Goal: Information Seeking & Learning: Learn about a topic

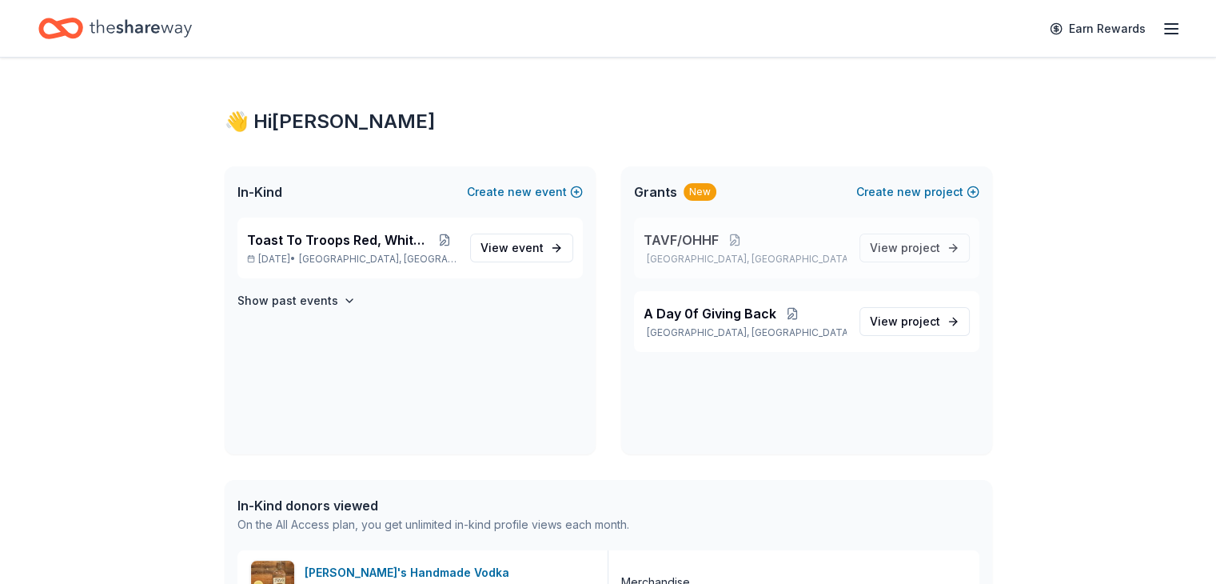
click at [683, 241] on span "TAVF/OHHF" at bounding box center [680, 239] width 75 height 19
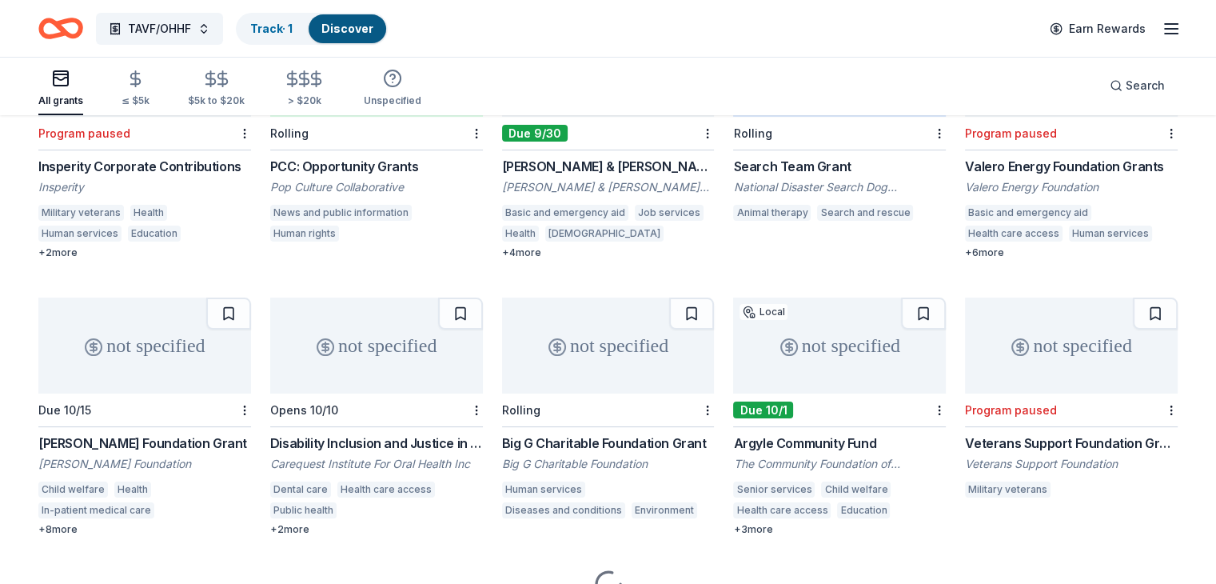
scroll to position [12484, 0]
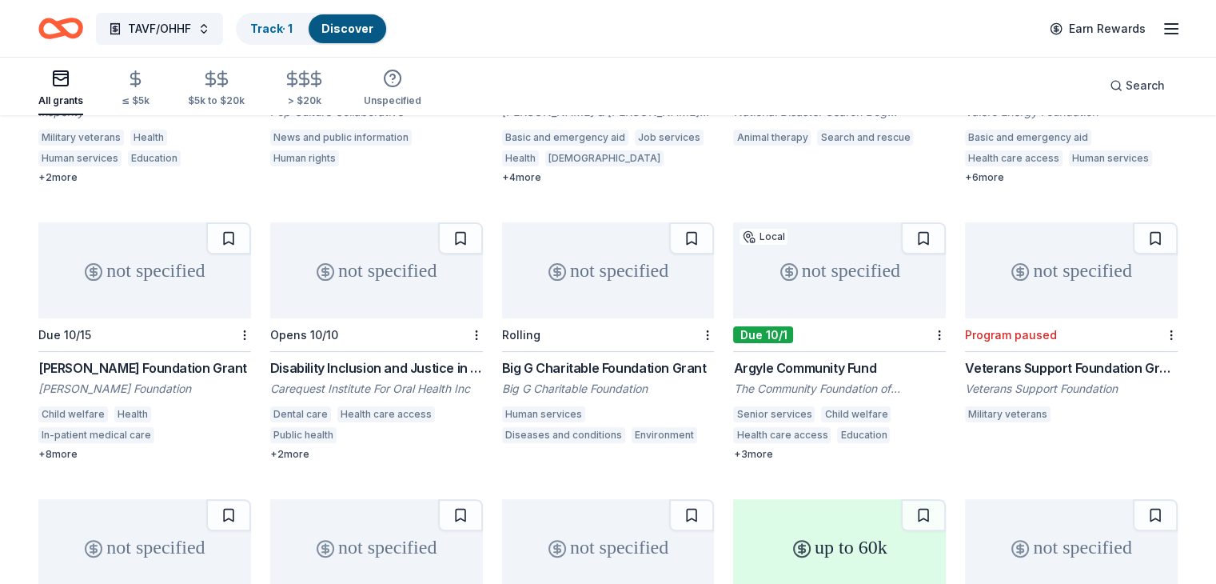
click at [158, 365] on div "Wold Foundation Grant" at bounding box center [144, 367] width 213 height 19
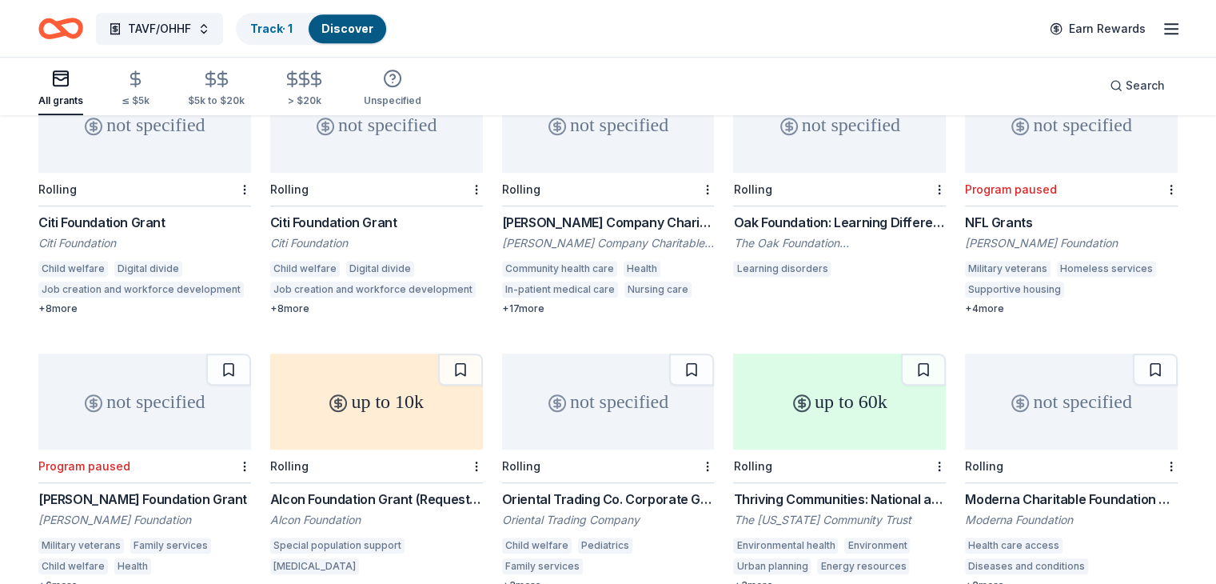
scroll to position [13198, 0]
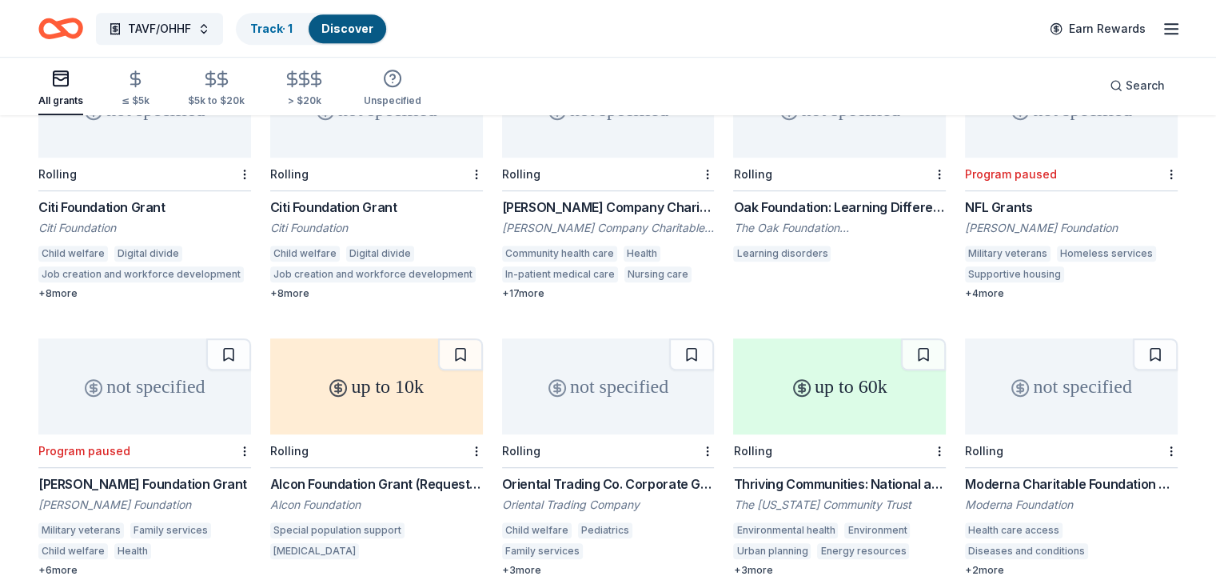
click at [611, 201] on div "Perrigo Company Charitable Foundation Grant" at bounding box center [608, 206] width 213 height 19
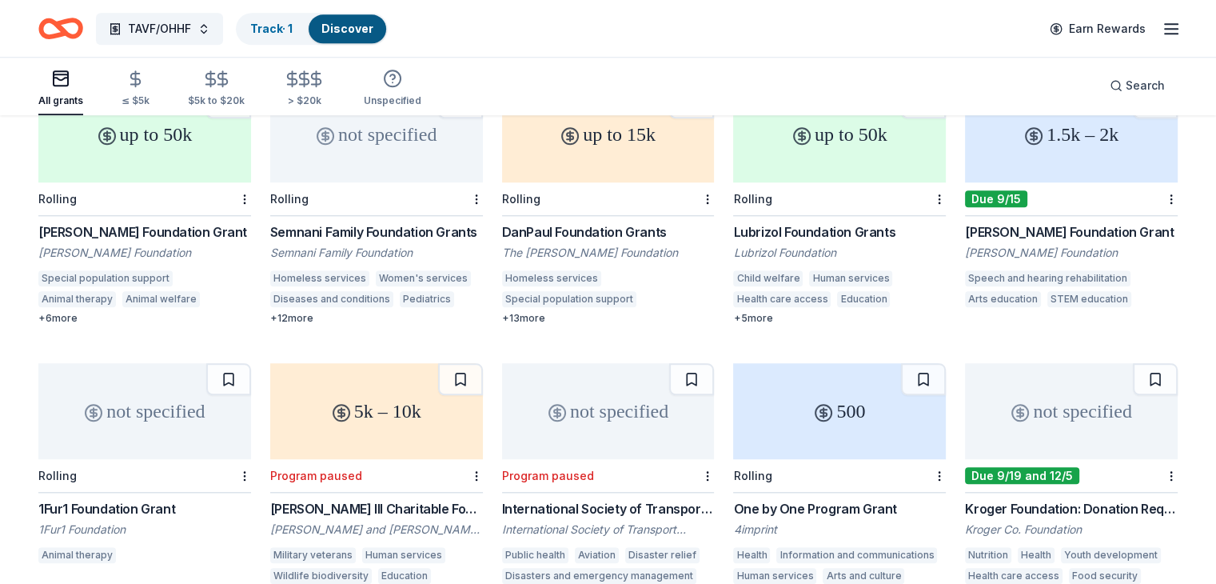
scroll to position [13752, 0]
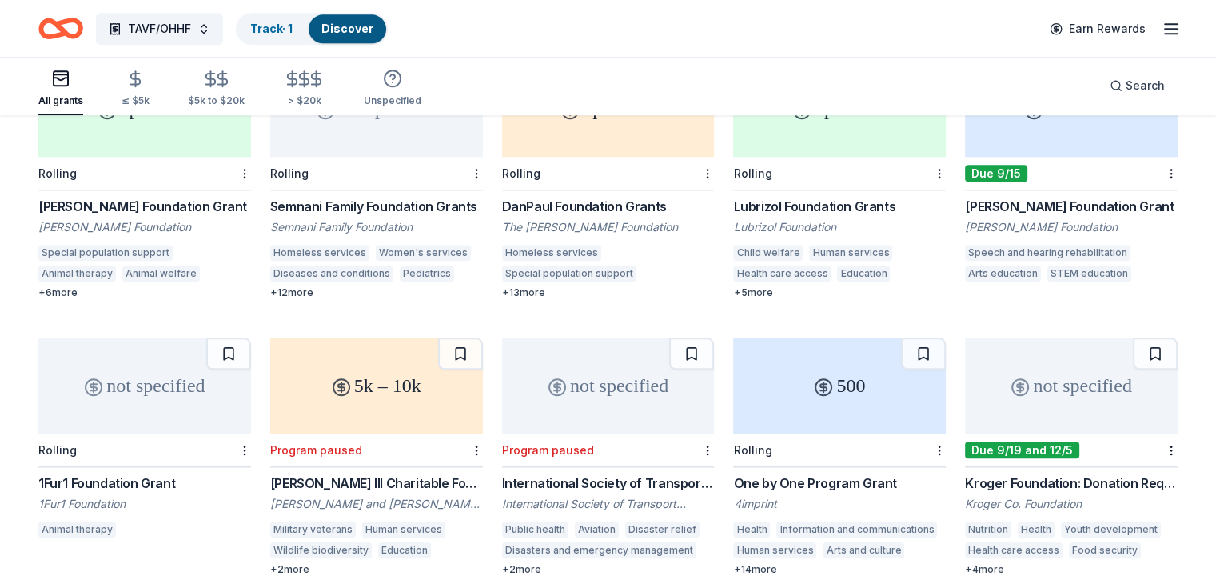
click at [994, 199] on div "Les Paul Foundation Grant" at bounding box center [1071, 206] width 213 height 19
click at [600, 198] on div "DanPaul Foundation Grants" at bounding box center [608, 206] width 213 height 19
click at [393, 197] on div "Semnani Family Foundation Grants" at bounding box center [376, 206] width 213 height 19
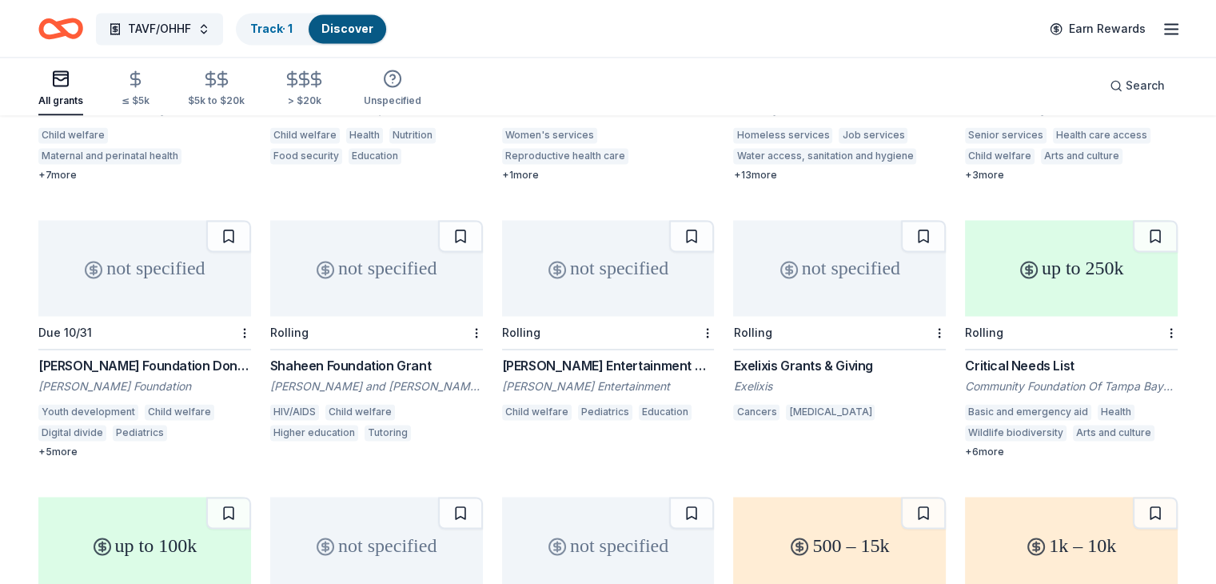
scroll to position [14779, 0]
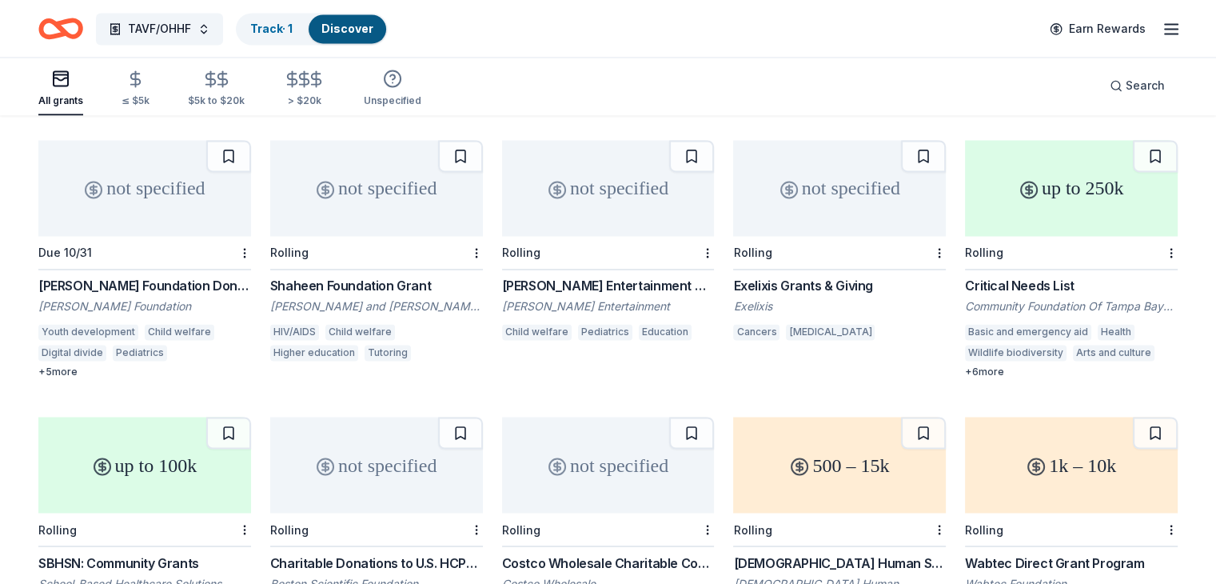
click at [179, 279] on div "Dale Jr. Foundation Donations" at bounding box center [144, 285] width 213 height 19
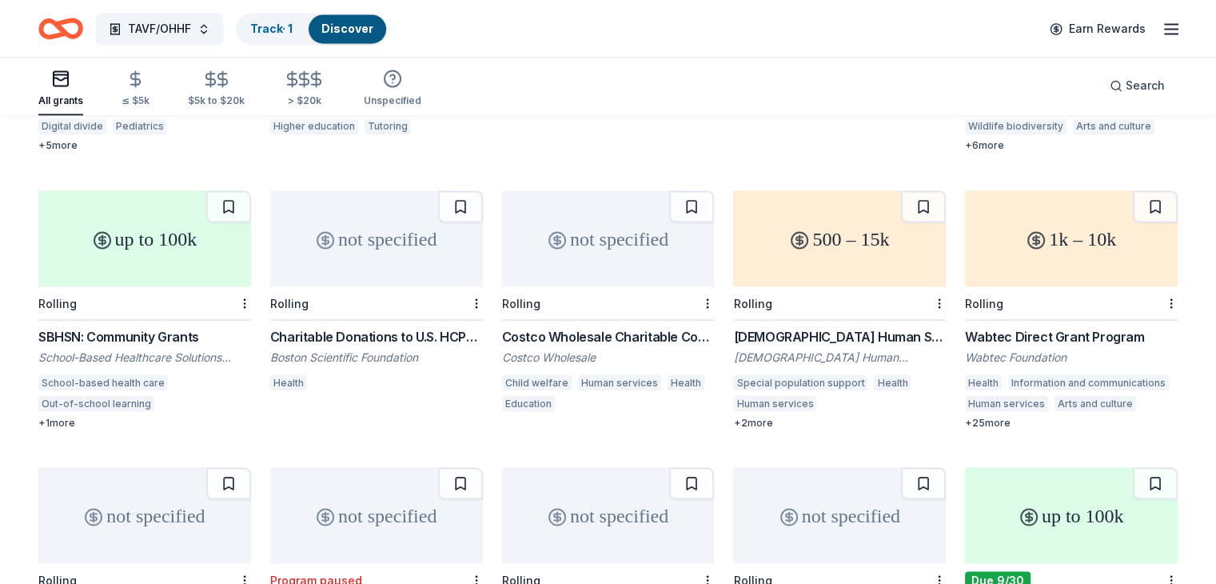
scroll to position [15019, 0]
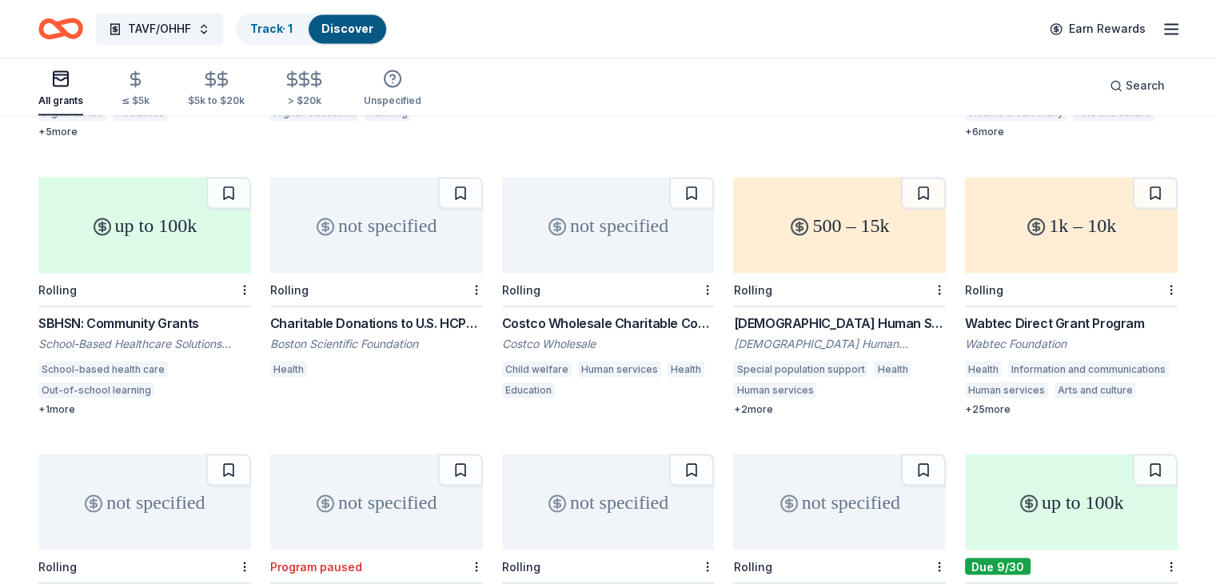
click at [619, 319] on div "Costco Wholesale Charitable Contributions" at bounding box center [608, 322] width 213 height 19
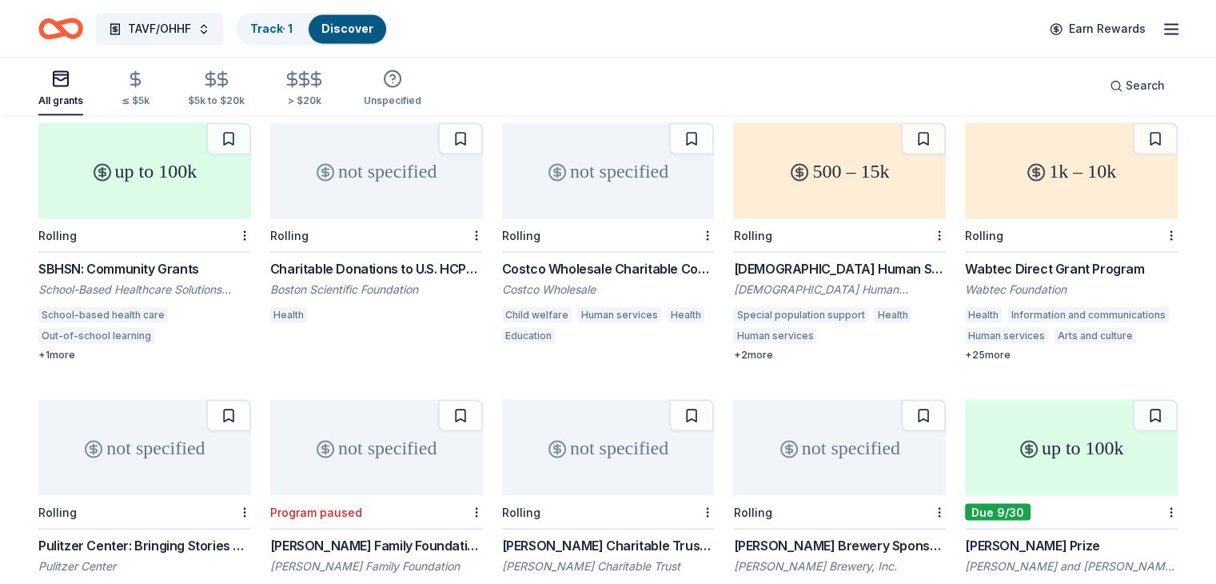
scroll to position [15099, 0]
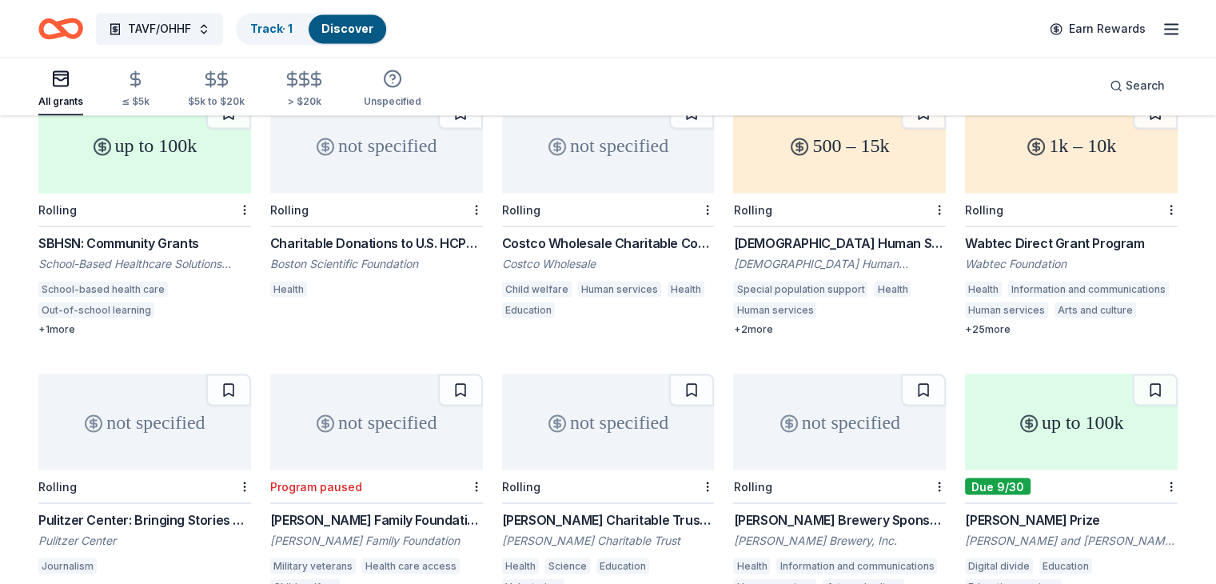
click at [793, 237] on div "Catholic Human Services Foundation Grant" at bounding box center [839, 242] width 213 height 19
click at [1040, 237] on div "Wabtec Direct Grant Program" at bounding box center [1071, 242] width 213 height 19
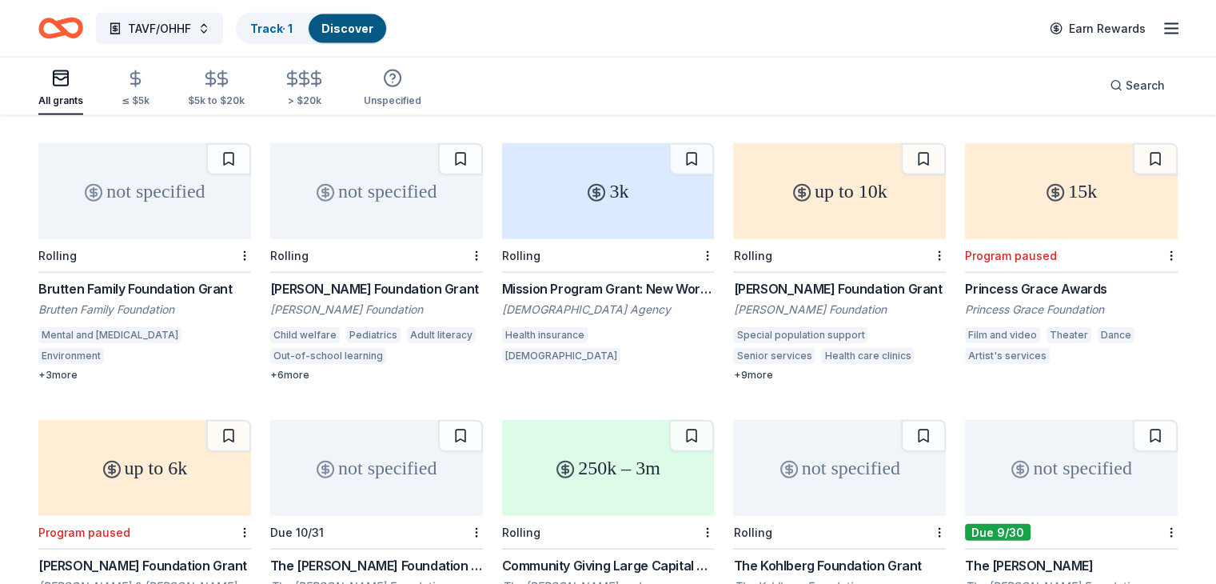
scroll to position [15972, 0]
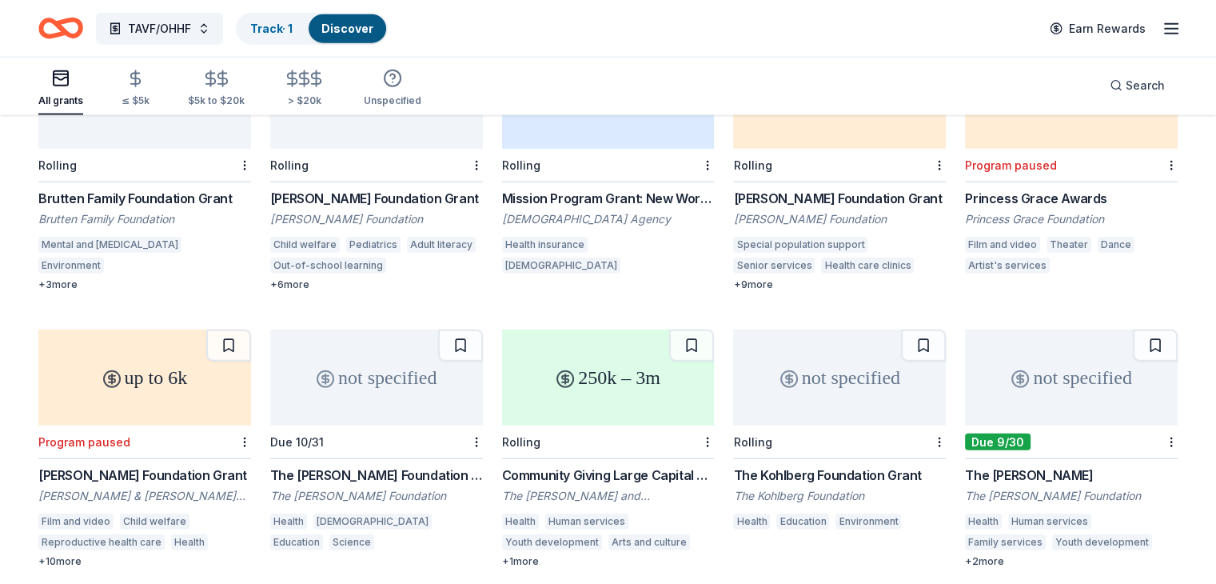
click at [139, 193] on div "Brutten Family Foundation Grant" at bounding box center [144, 198] width 213 height 19
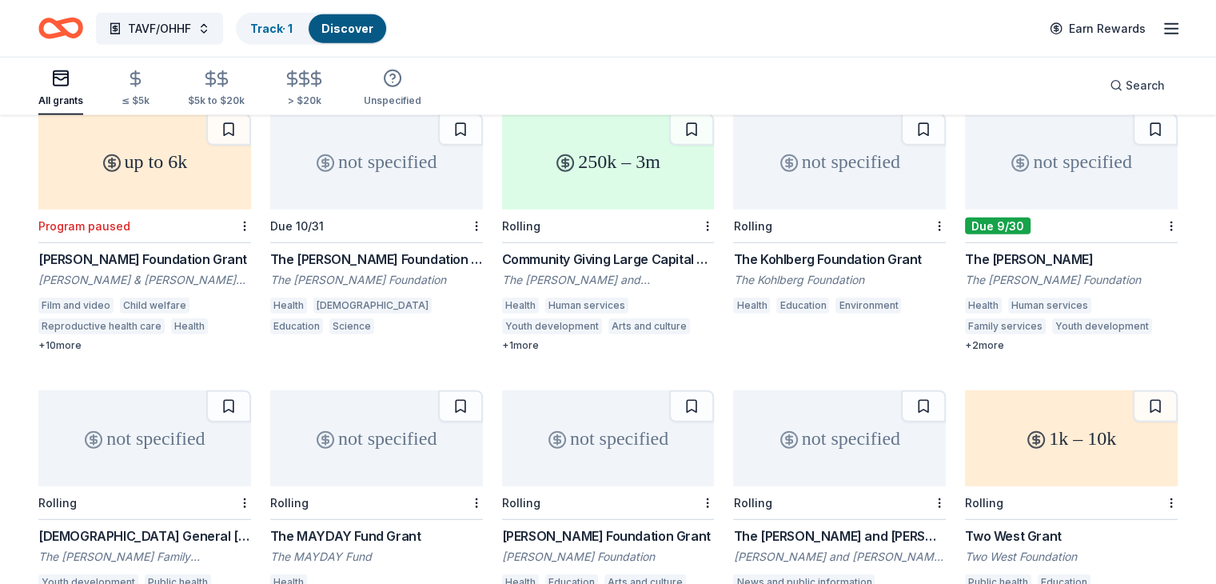
scroll to position [16212, 0]
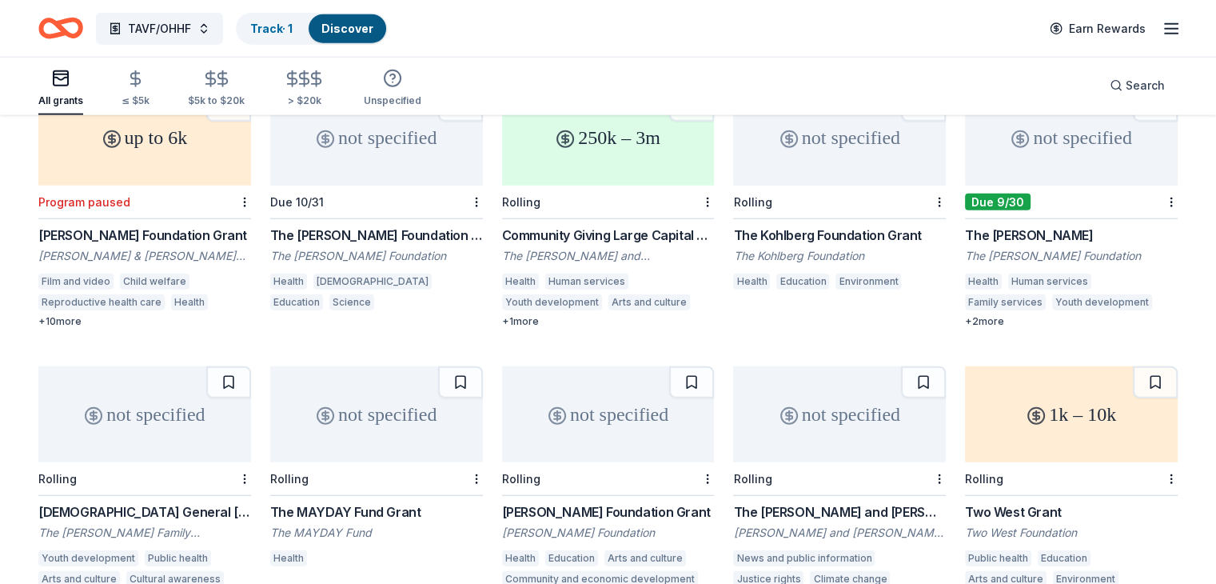
click at [623, 229] on div "Community Giving Large Capital Grant" at bounding box center [608, 234] width 213 height 19
click at [1025, 230] on div "The Llewellyn Grant" at bounding box center [1071, 234] width 213 height 19
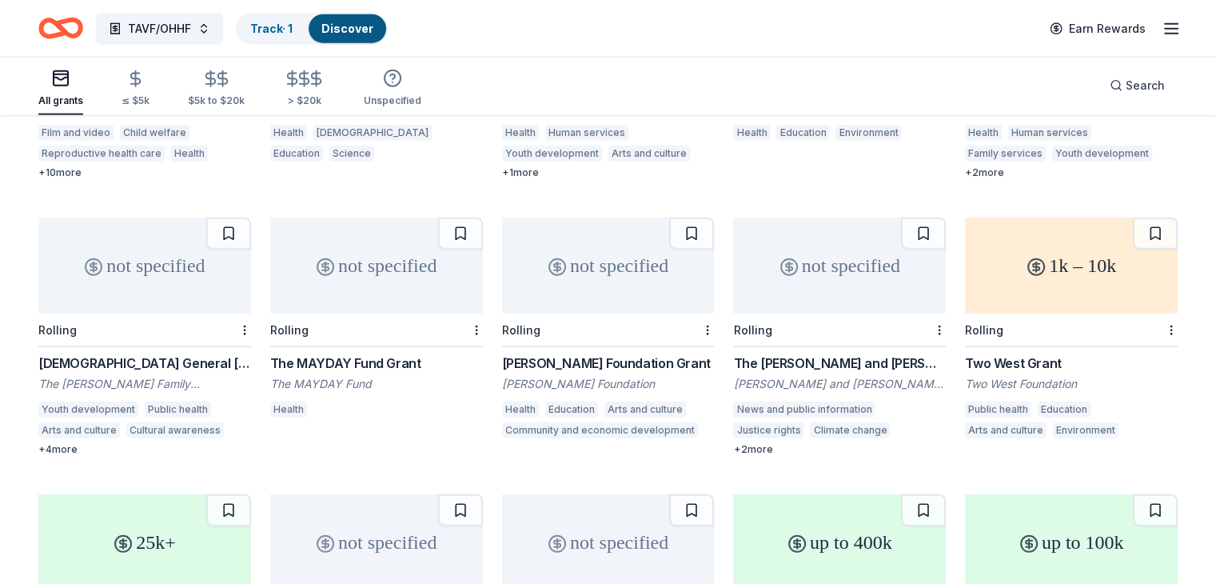
scroll to position [16441, 0]
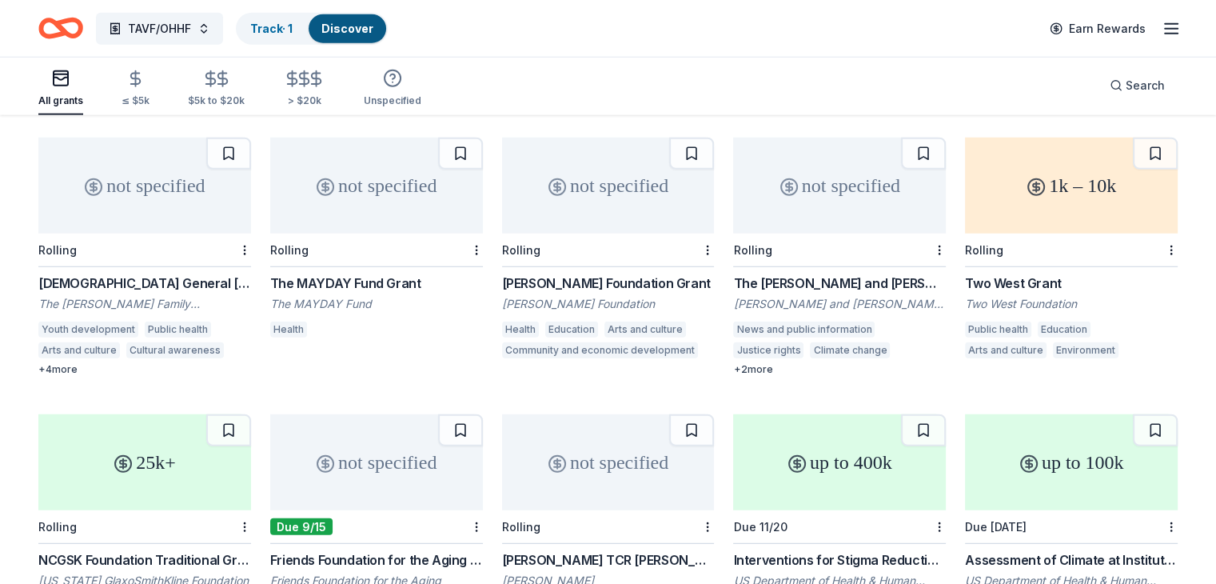
click at [823, 277] on div "The John D. and Catherine T. MacArthur Foundation Grant" at bounding box center [839, 282] width 213 height 19
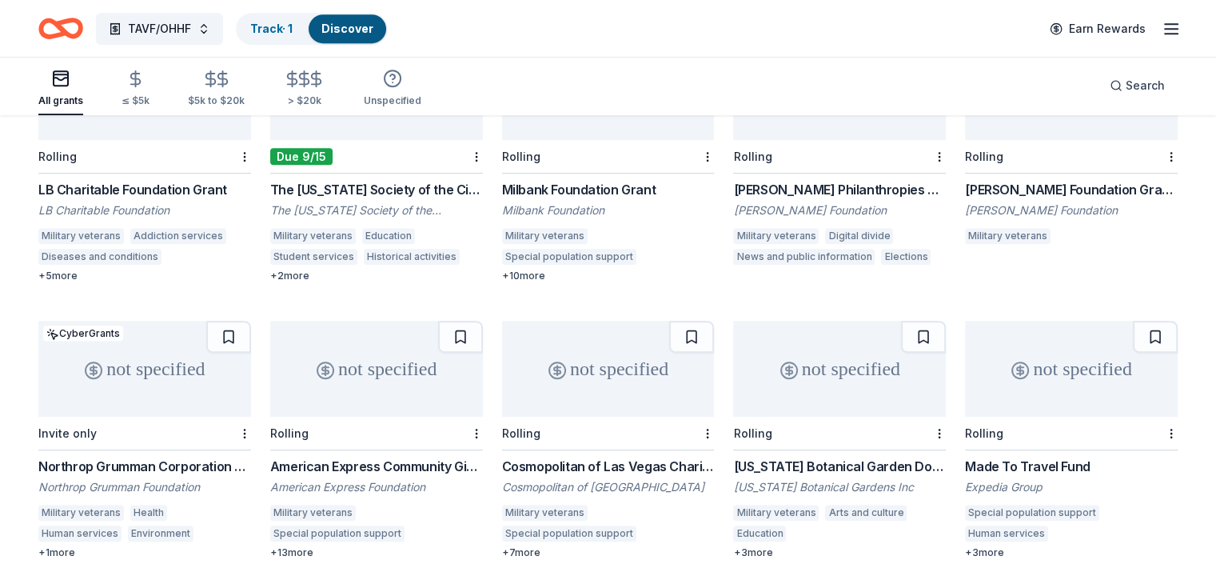
scroll to position [0, 0]
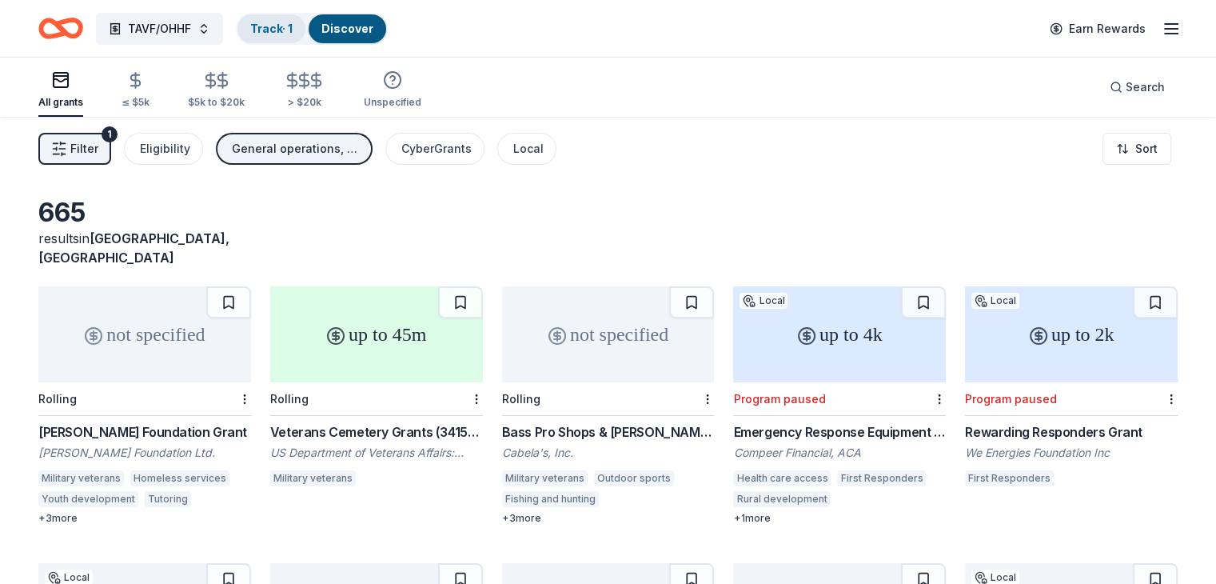
click at [293, 30] on link "Track · 1" at bounding box center [271, 29] width 42 height 14
click at [352, 26] on link "Discover" at bounding box center [347, 29] width 52 height 14
click at [223, 32] on button "TAVF/OHHF" at bounding box center [159, 29] width 127 height 32
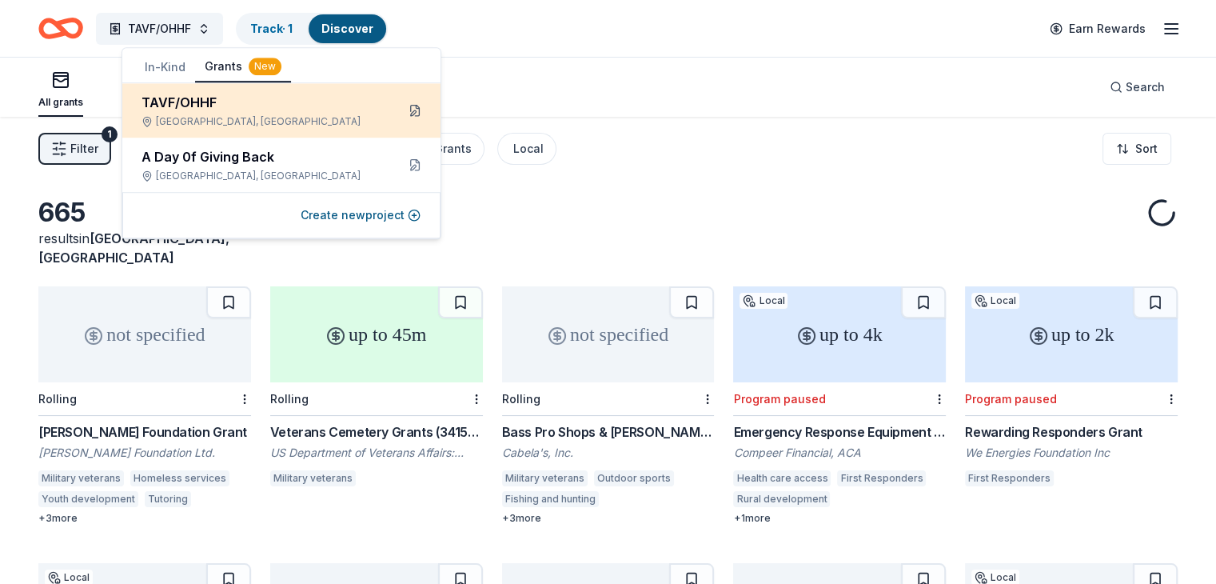
click at [414, 110] on button at bounding box center [415, 111] width 26 height 26
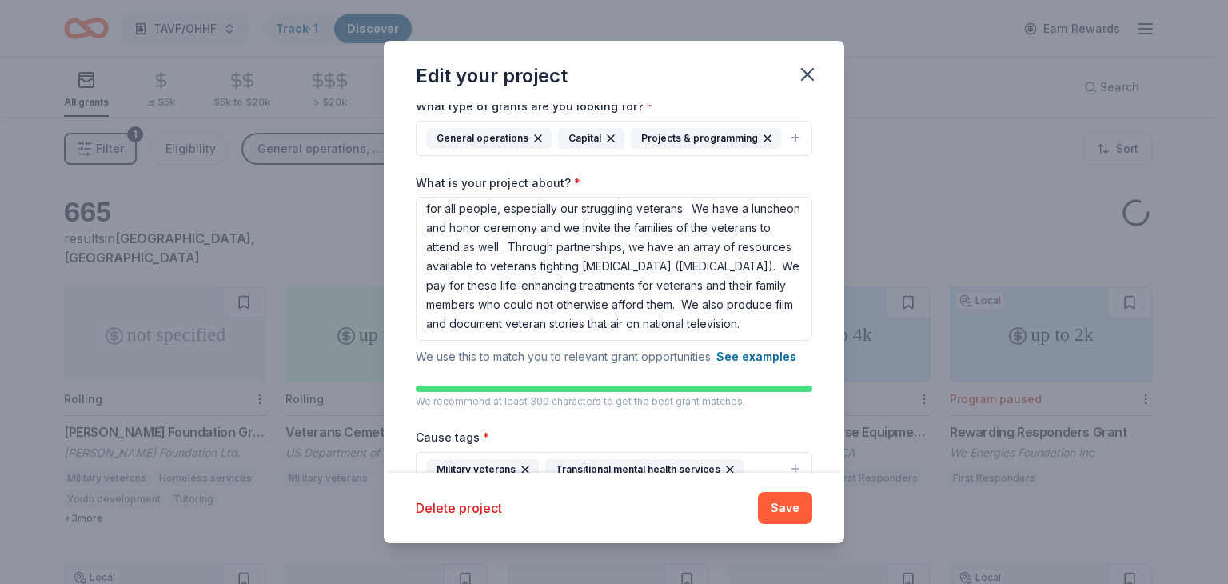
scroll to position [310, 0]
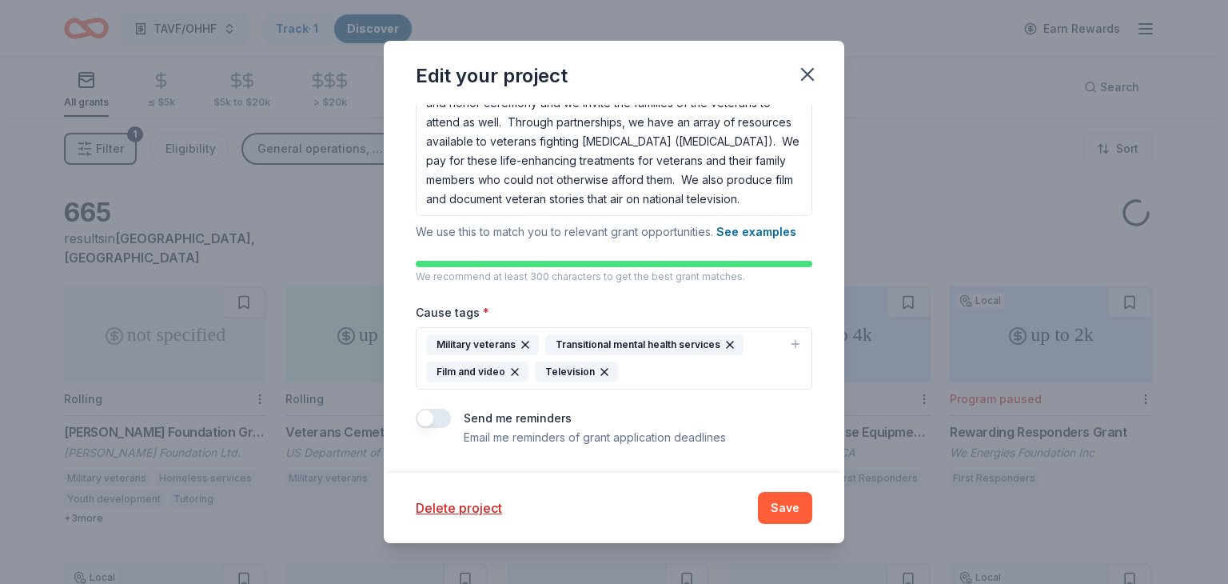
click at [601, 370] on icon "button" at bounding box center [604, 371] width 6 height 6
click at [512, 371] on icon "button" at bounding box center [515, 371] width 6 height 6
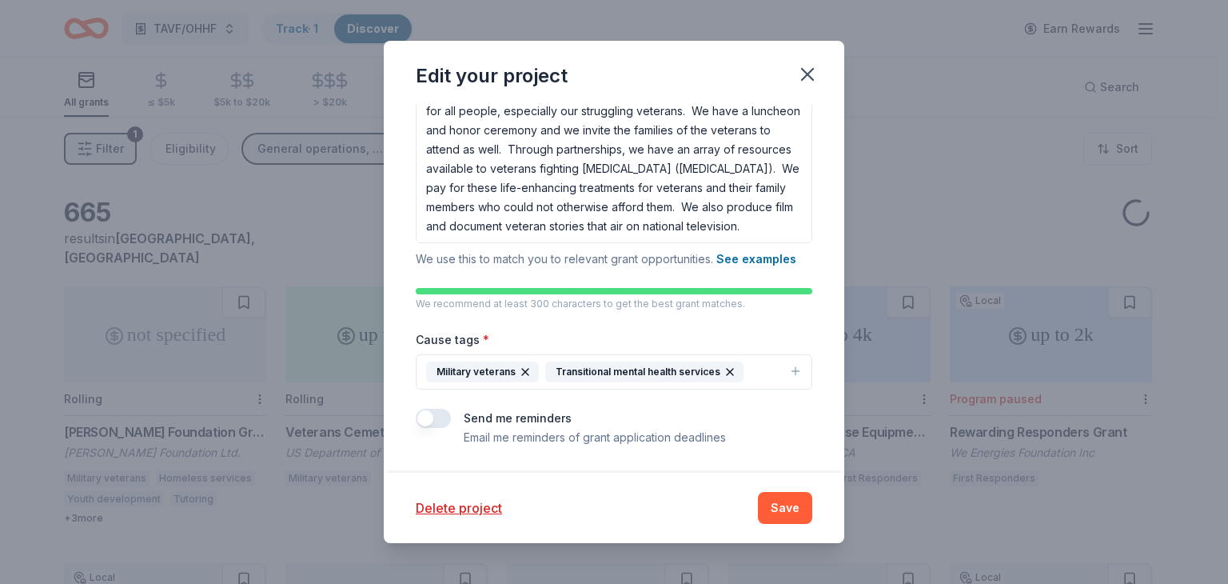
scroll to position [284, 0]
click at [728, 372] on icon "button" at bounding box center [729, 371] width 13 height 13
click at [789, 370] on icon "button" at bounding box center [795, 371] width 13 height 13
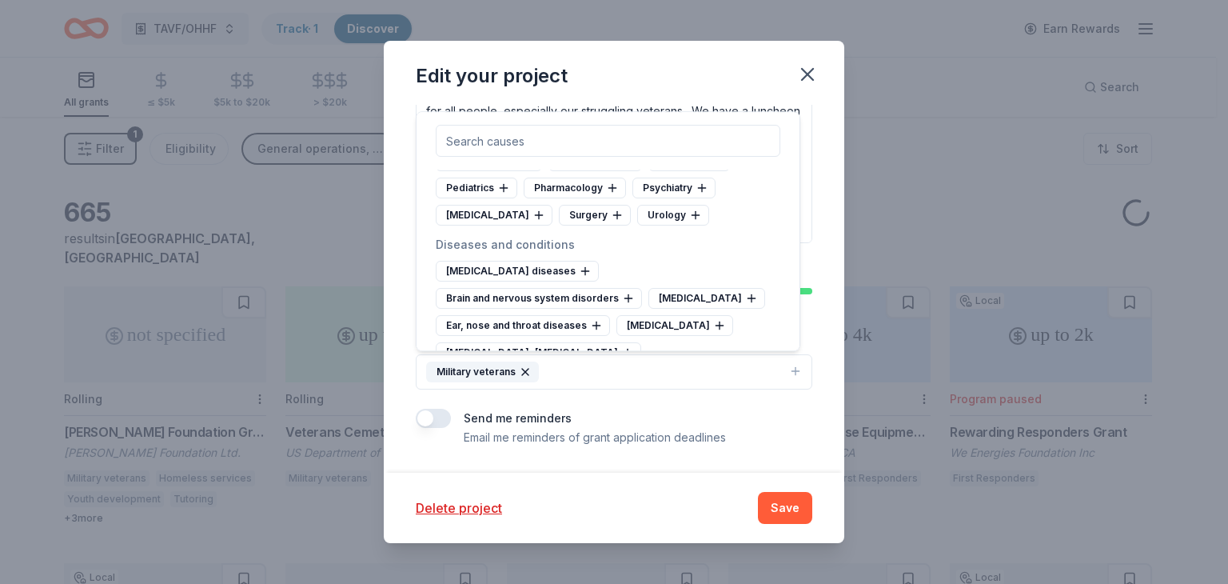
scroll to position [3517, 0]
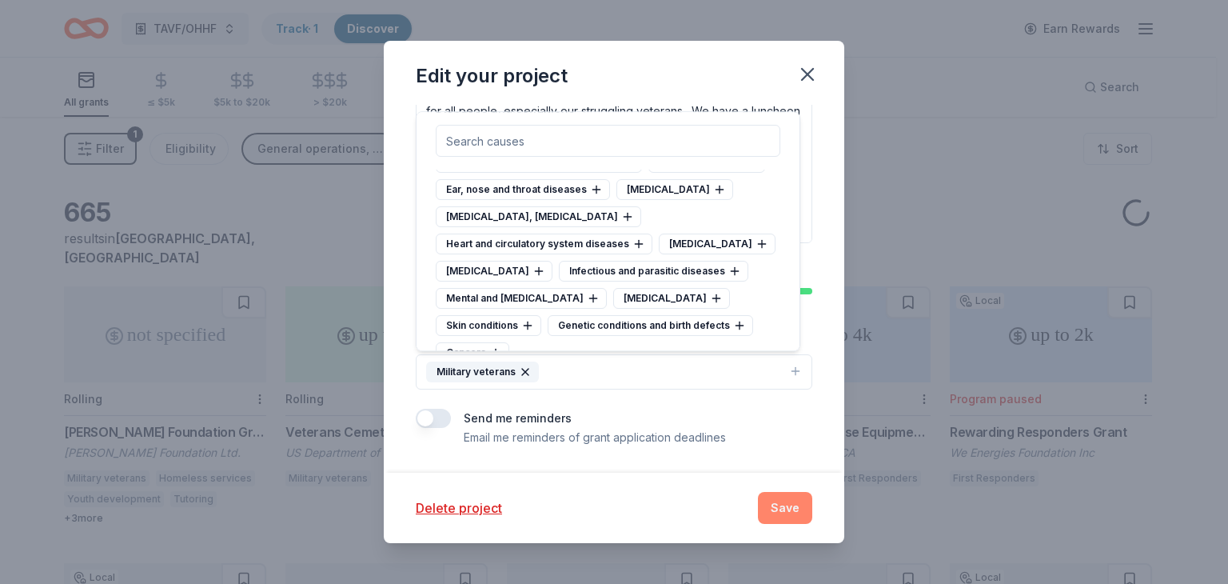
click at [774, 505] on button "Save" at bounding box center [785, 508] width 54 height 32
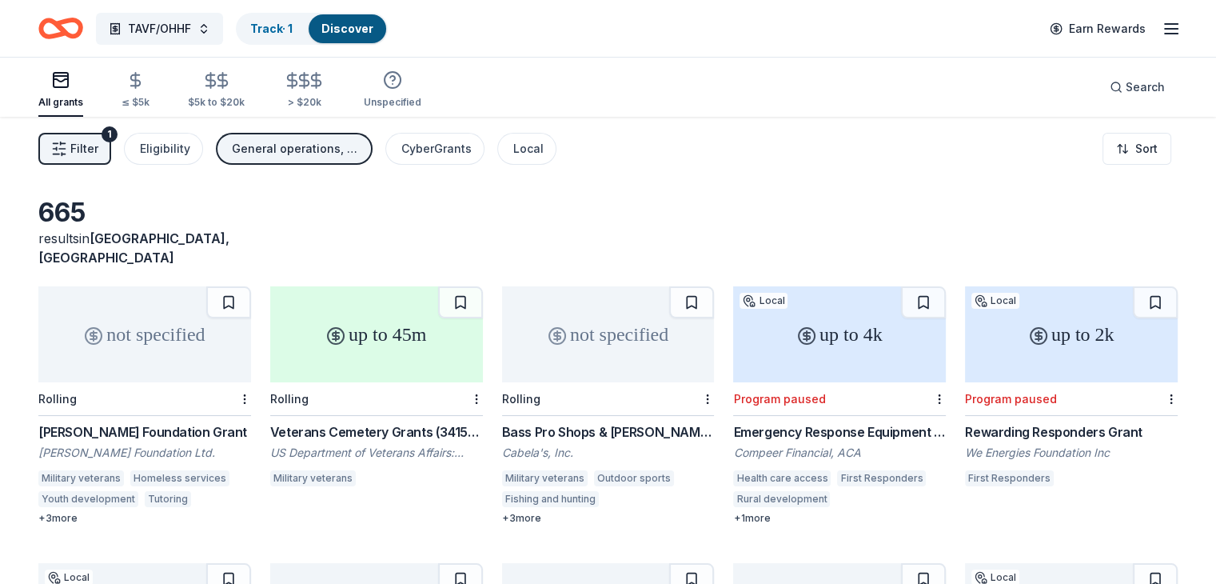
drag, startPoint x: 214, startPoint y: 26, endPoint x: 563, endPoint y: 68, distance: 351.0
click at [98, 149] on span "Filter" at bounding box center [84, 148] width 28 height 19
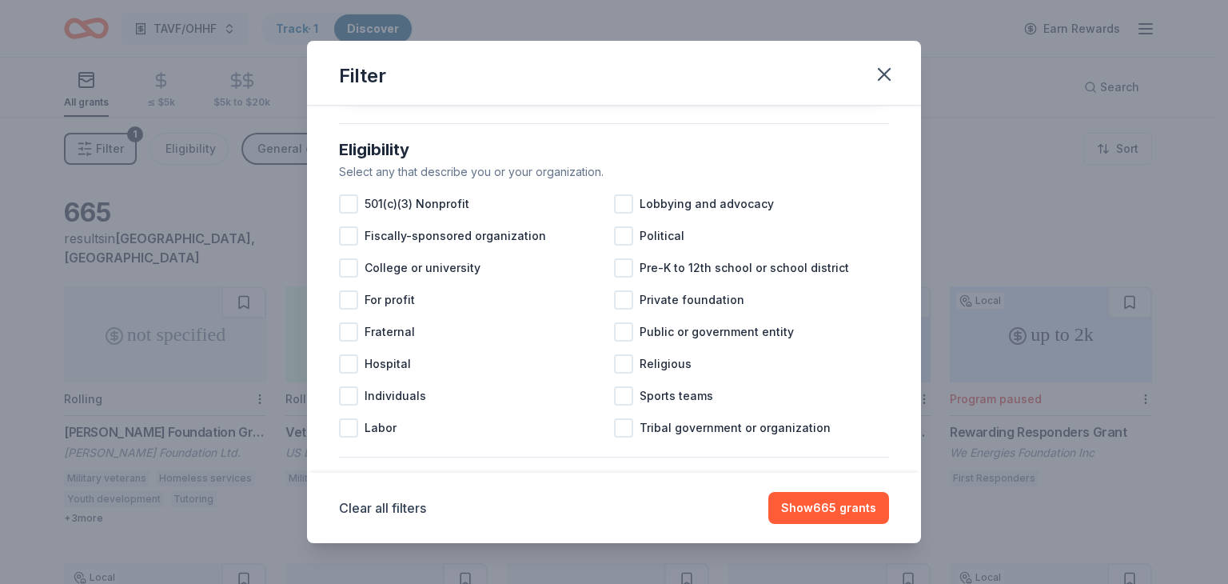
scroll to position [160, 0]
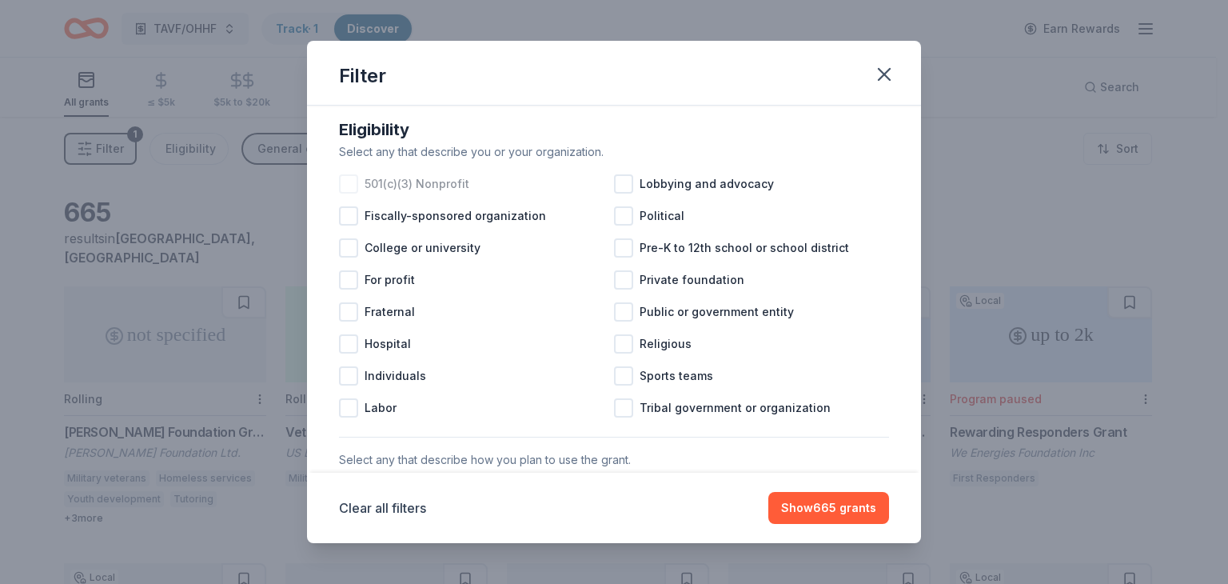
click at [352, 193] on div at bounding box center [348, 183] width 19 height 19
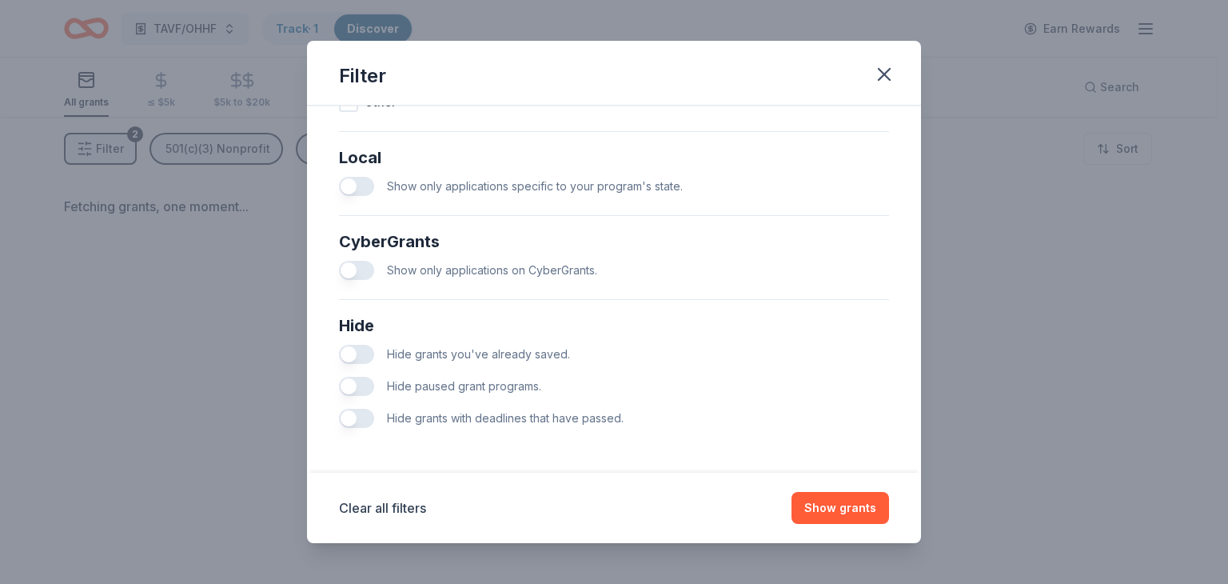
scroll to position [898, 0]
click at [843, 507] on button "Show grants" at bounding box center [840, 508] width 98 height 32
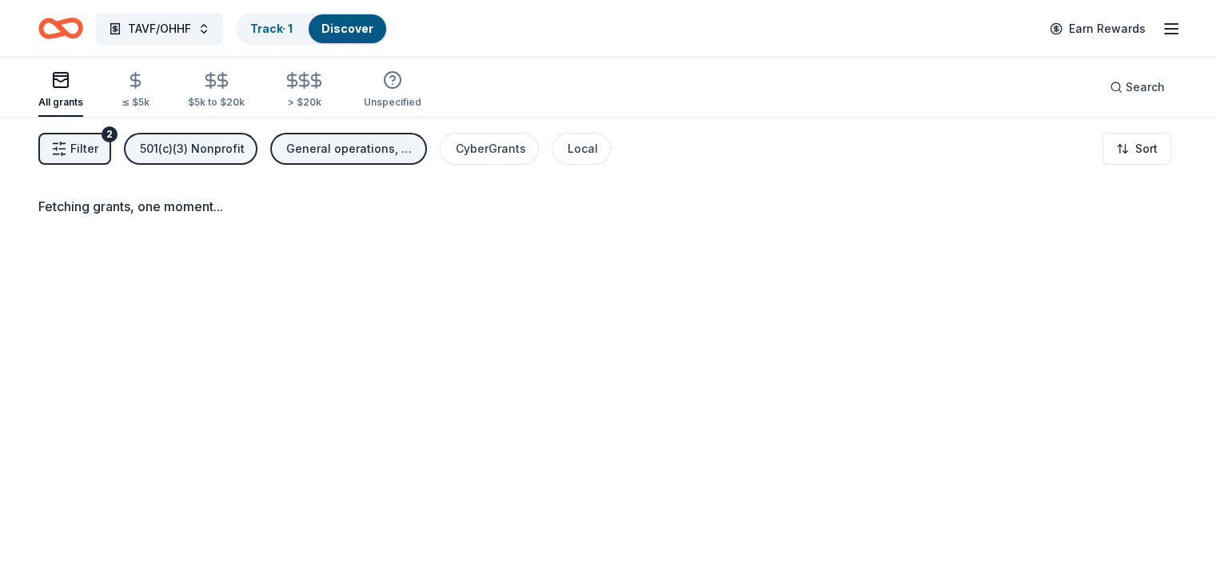
click at [253, 221] on div "Fetching grants, one moment..." at bounding box center [607, 216] width 1139 height 38
click at [98, 150] on span "Filter" at bounding box center [84, 148] width 28 height 19
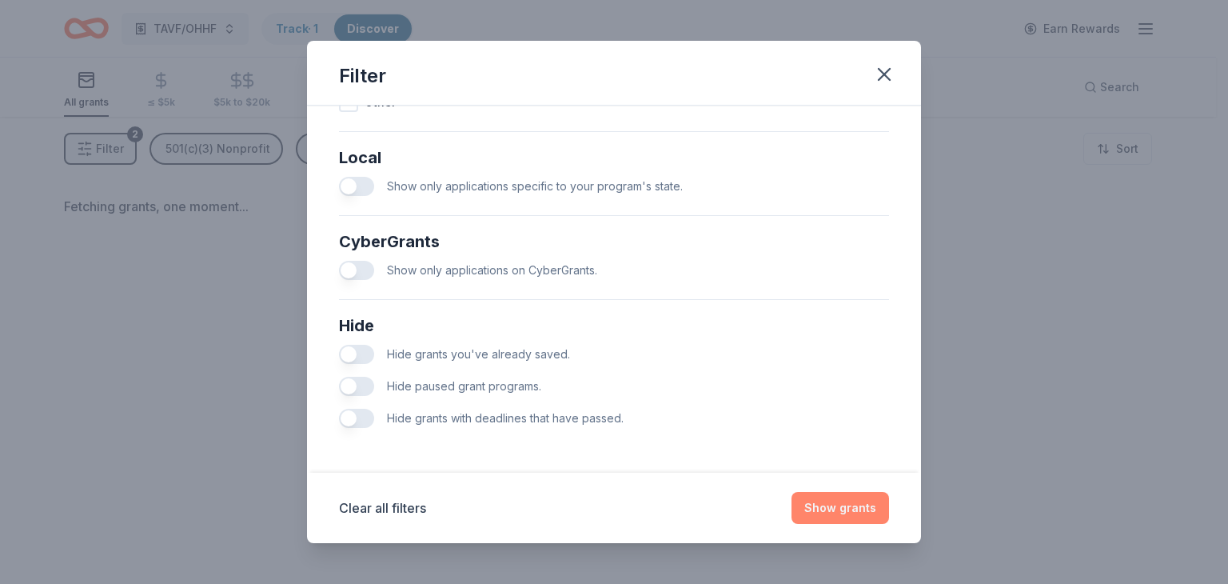
click at [814, 506] on button "Show grants" at bounding box center [840, 508] width 98 height 32
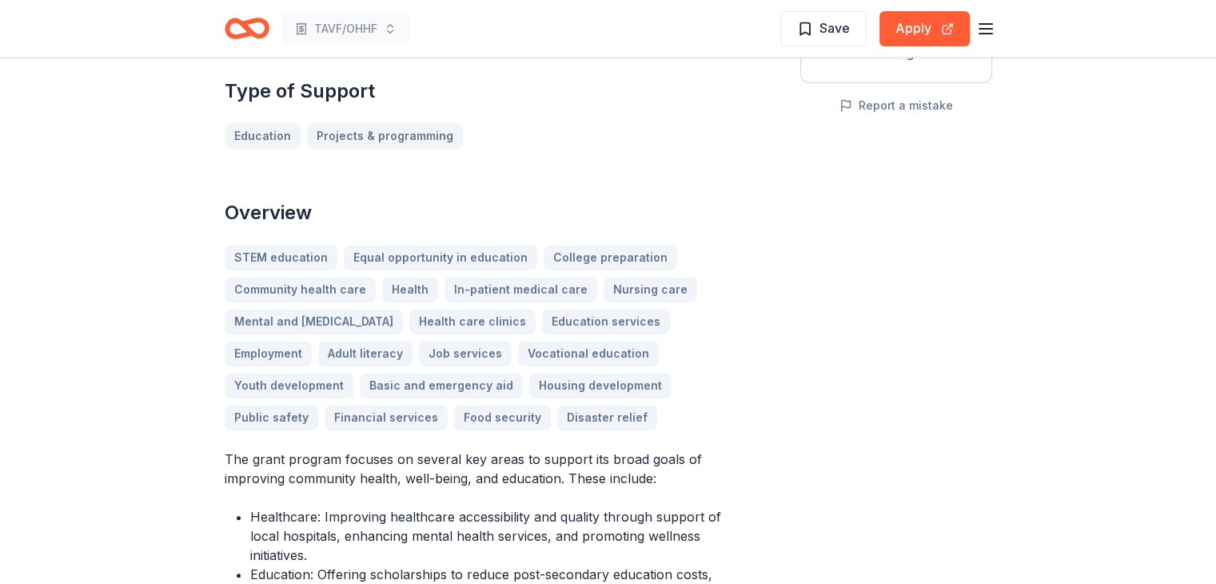
scroll to position [240, 0]
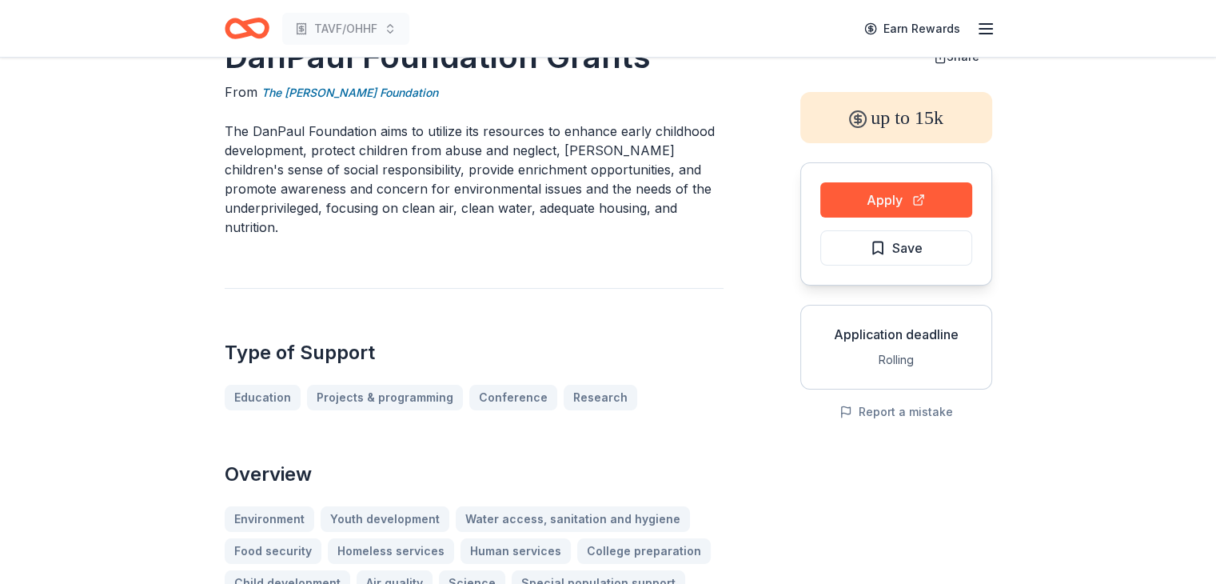
scroll to position [80, 0]
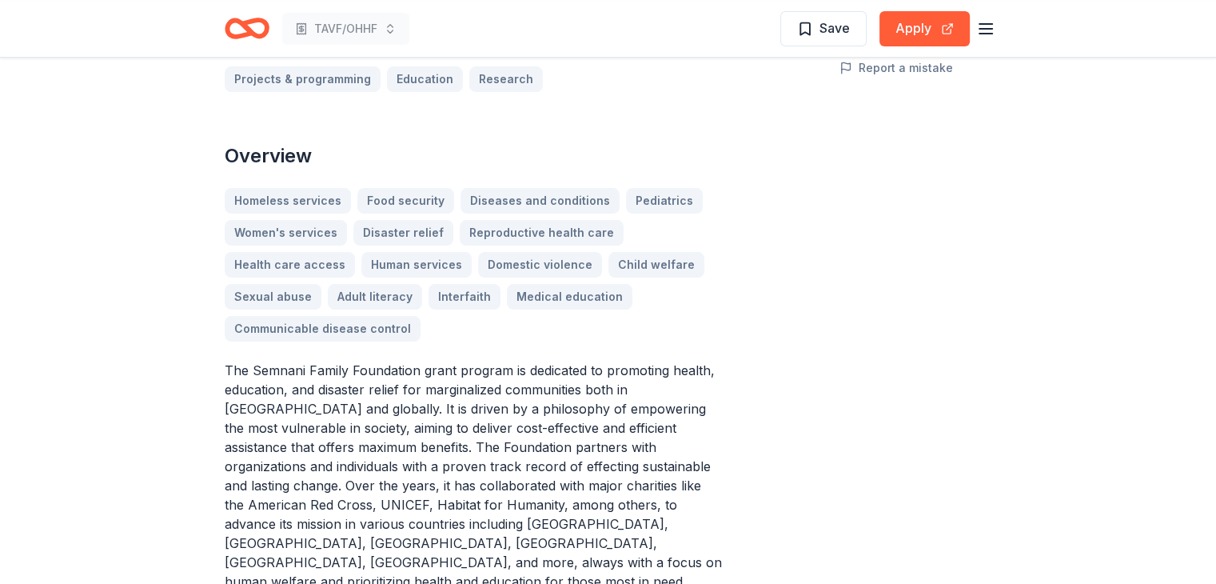
scroll to position [400, 0]
